Goal: Contribute content

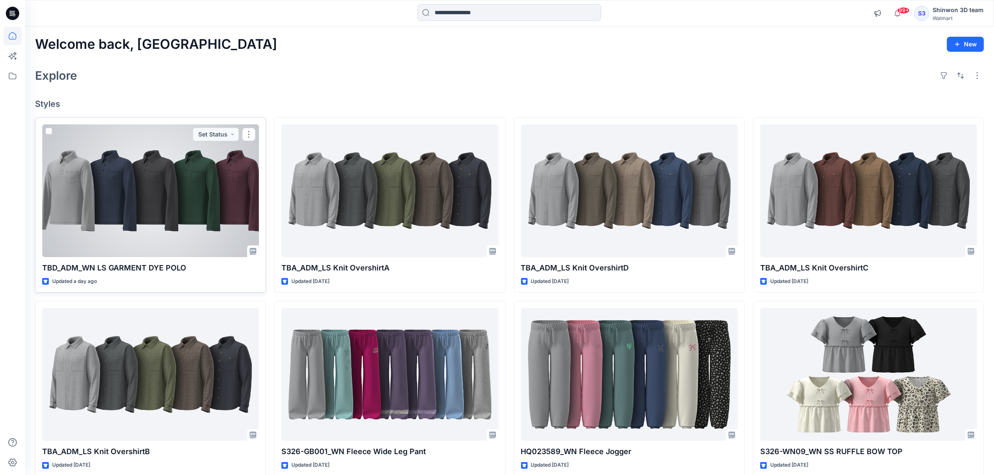
click at [187, 211] on div at bounding box center [150, 190] width 217 height 133
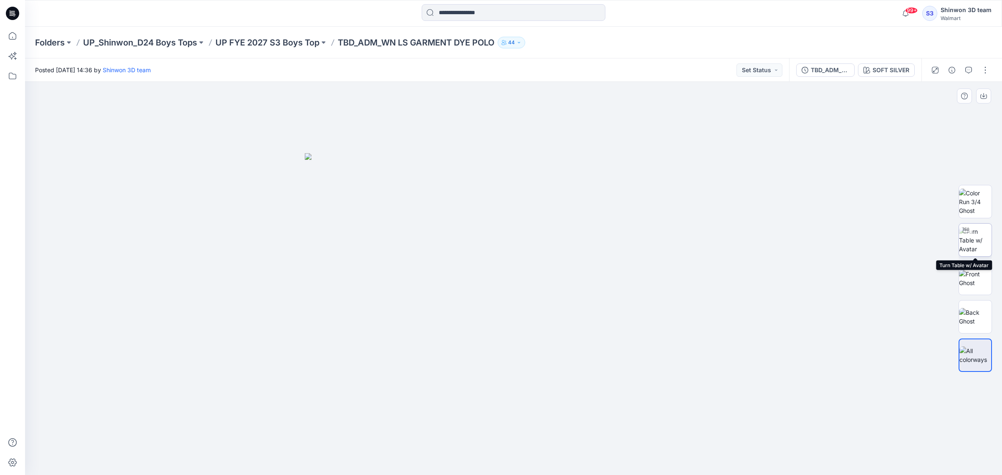
click at [971, 237] on img at bounding box center [975, 240] width 33 height 26
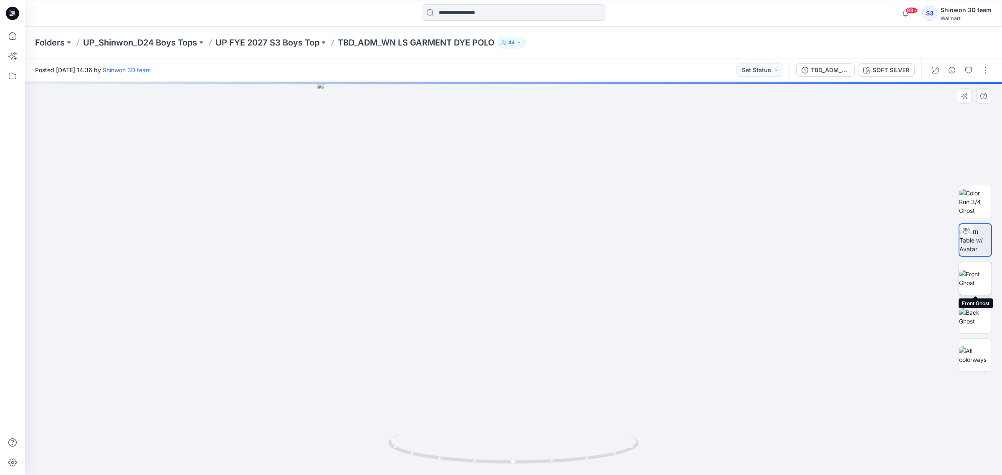
click at [970, 273] on img at bounding box center [975, 279] width 33 height 18
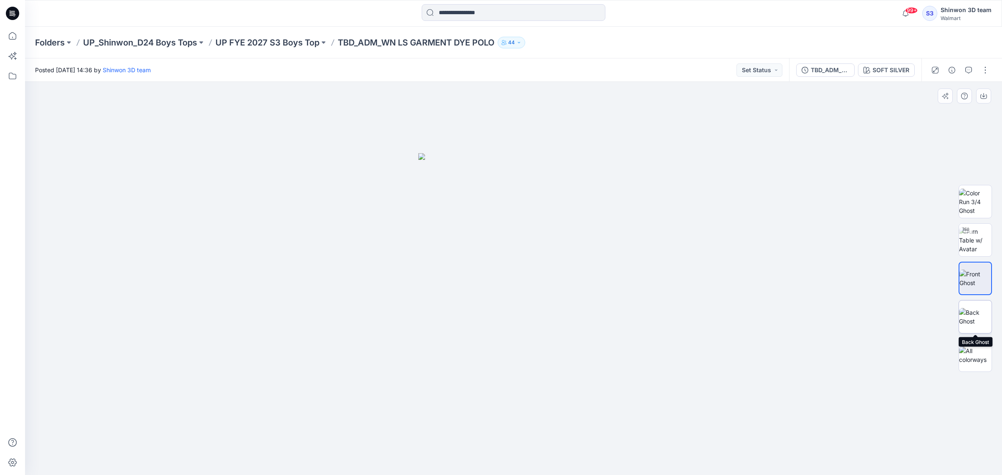
click at [971, 316] on img at bounding box center [975, 317] width 33 height 18
click at [974, 200] on img at bounding box center [975, 202] width 33 height 26
click at [976, 355] on img at bounding box center [975, 355] width 33 height 18
click at [541, 302] on img at bounding box center [513, 314] width 417 height 322
click at [743, 277] on div at bounding box center [513, 279] width 977 height 394
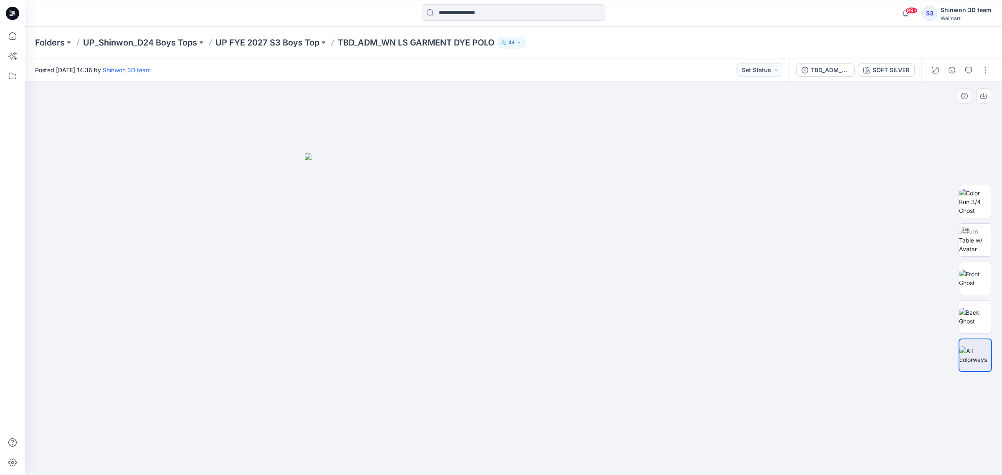
click at [499, 172] on img at bounding box center [513, 314] width 417 height 322
click at [979, 71] on button "button" at bounding box center [984, 69] width 13 height 13
click at [943, 117] on button "Edit" at bounding box center [950, 112] width 77 height 15
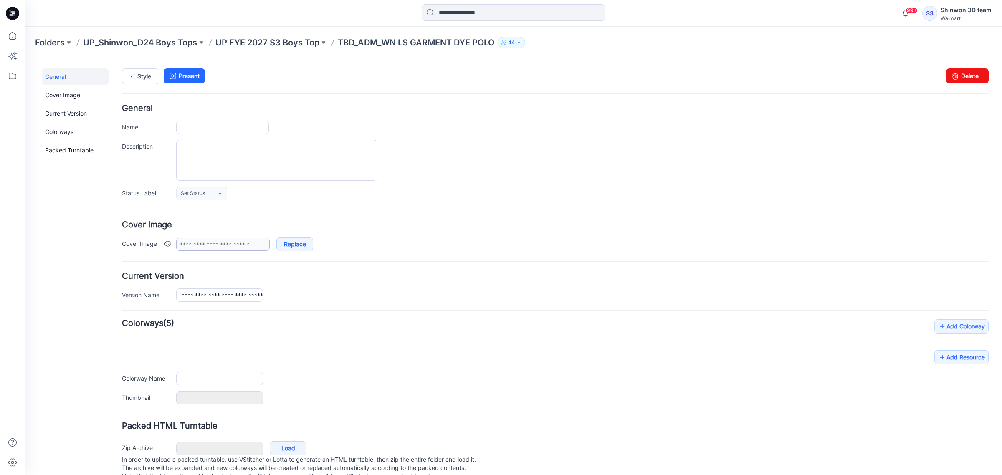
type input "**********"
type textarea "**********"
type input "**********"
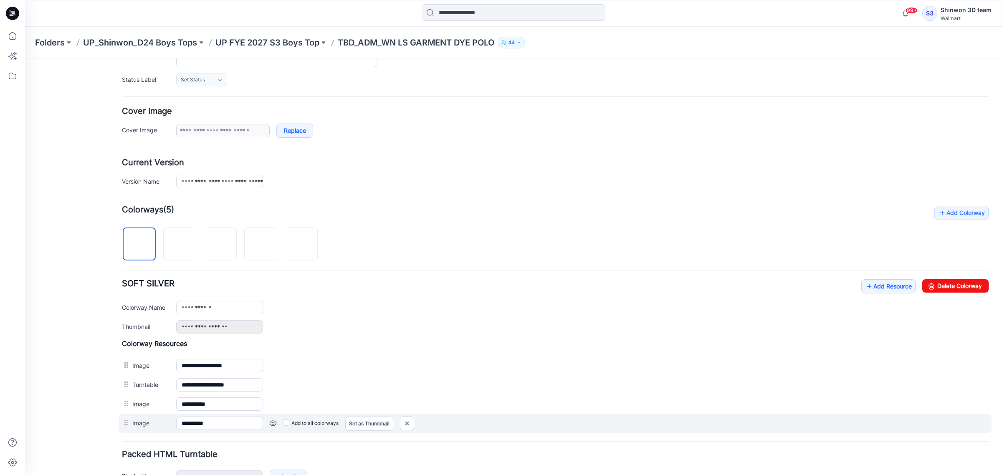
scroll to position [170, 0]
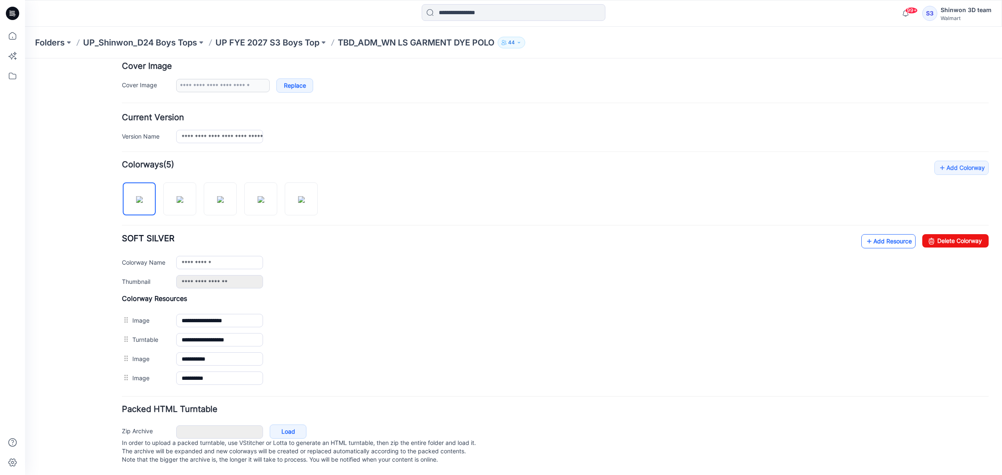
click at [866, 235] on link "Add Resource" at bounding box center [888, 241] width 54 height 14
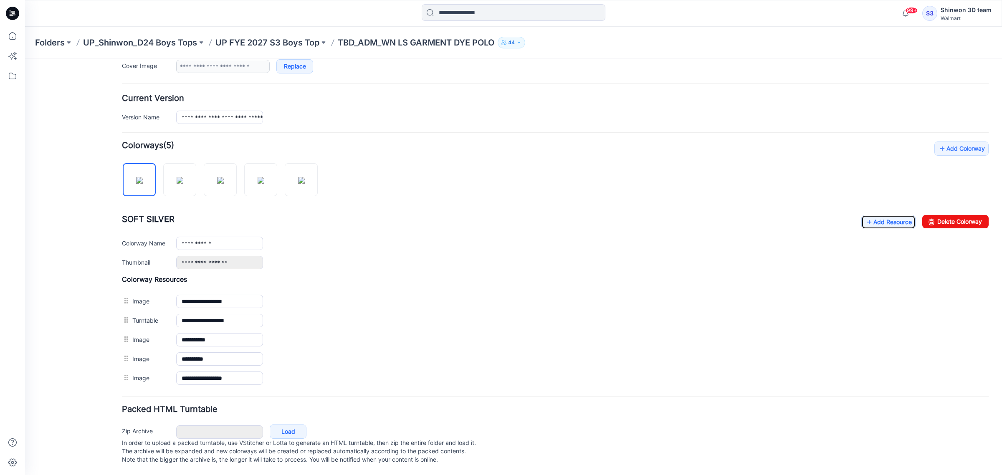
scroll to position [0, 0]
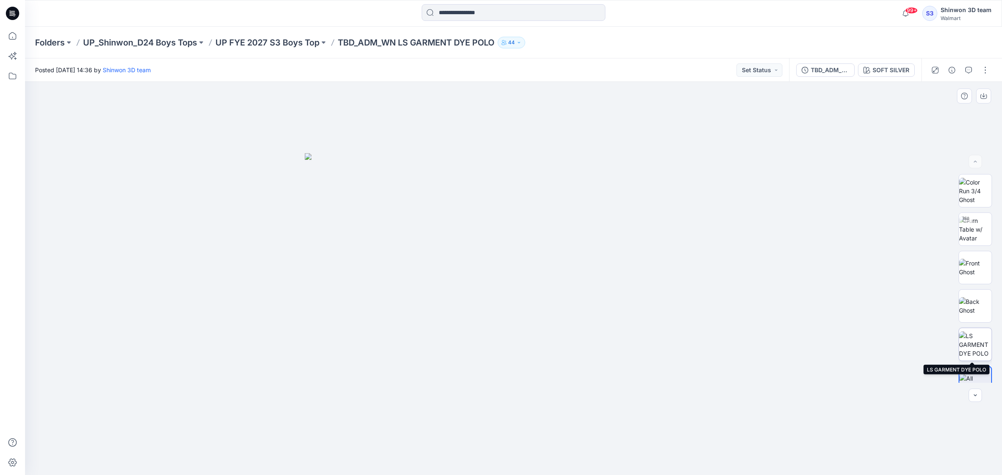
click at [970, 347] on img at bounding box center [975, 344] width 33 height 26
click at [488, 308] on img at bounding box center [513, 306] width 382 height 339
click at [345, 241] on img at bounding box center [513, 306] width 382 height 339
